Goal: Navigation & Orientation: Find specific page/section

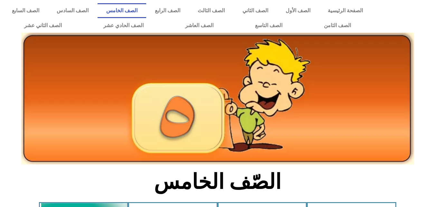
scroll to position [172, 0]
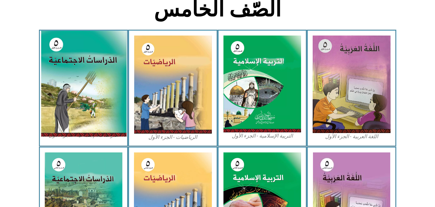
click at [91, 52] on img at bounding box center [84, 84] width 86 height 106
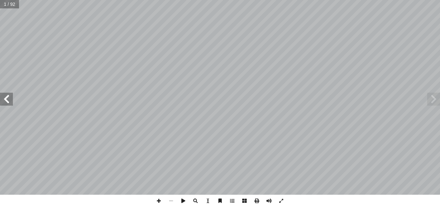
click at [5, 95] on span at bounding box center [6, 98] width 13 height 13
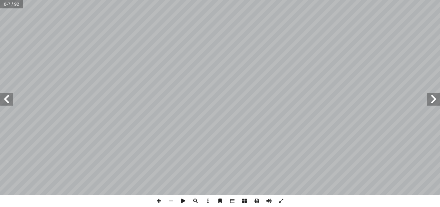
click at [5, 95] on span at bounding box center [6, 98] width 13 height 13
click at [159, 198] on span at bounding box center [159, 200] width 12 height 12
